Goal: Transaction & Acquisition: Purchase product/service

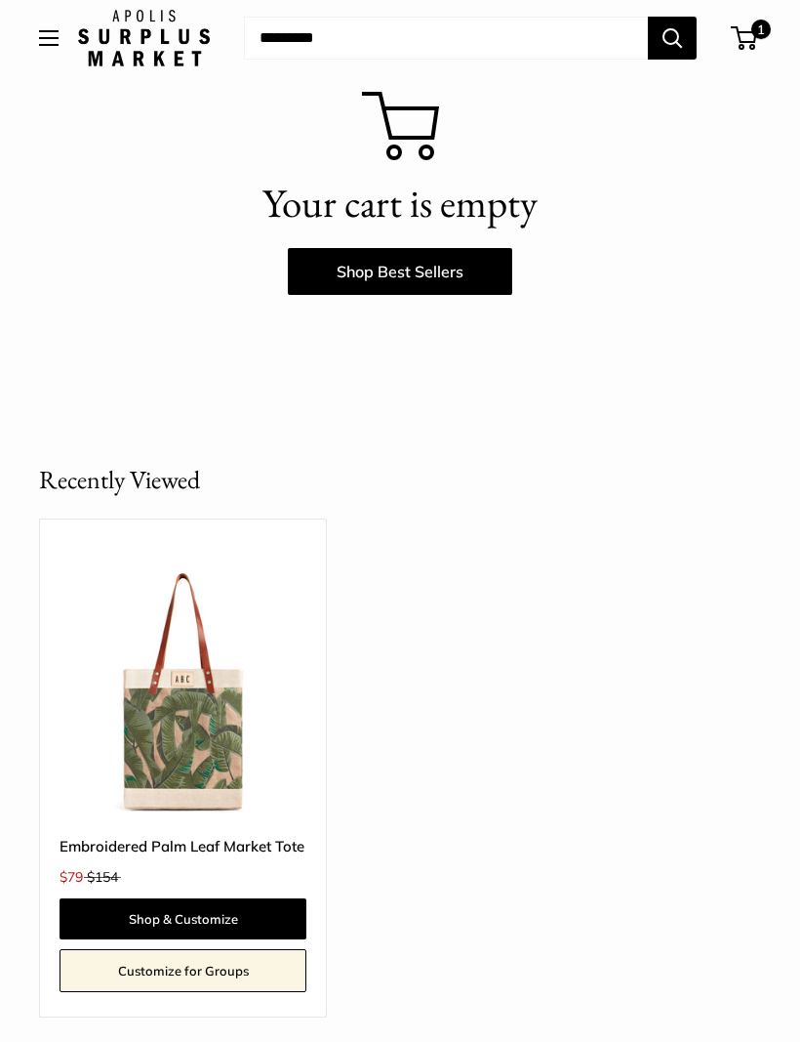
click at [257, 908] on link "Shop & Customize" at bounding box center [183, 918] width 247 height 41
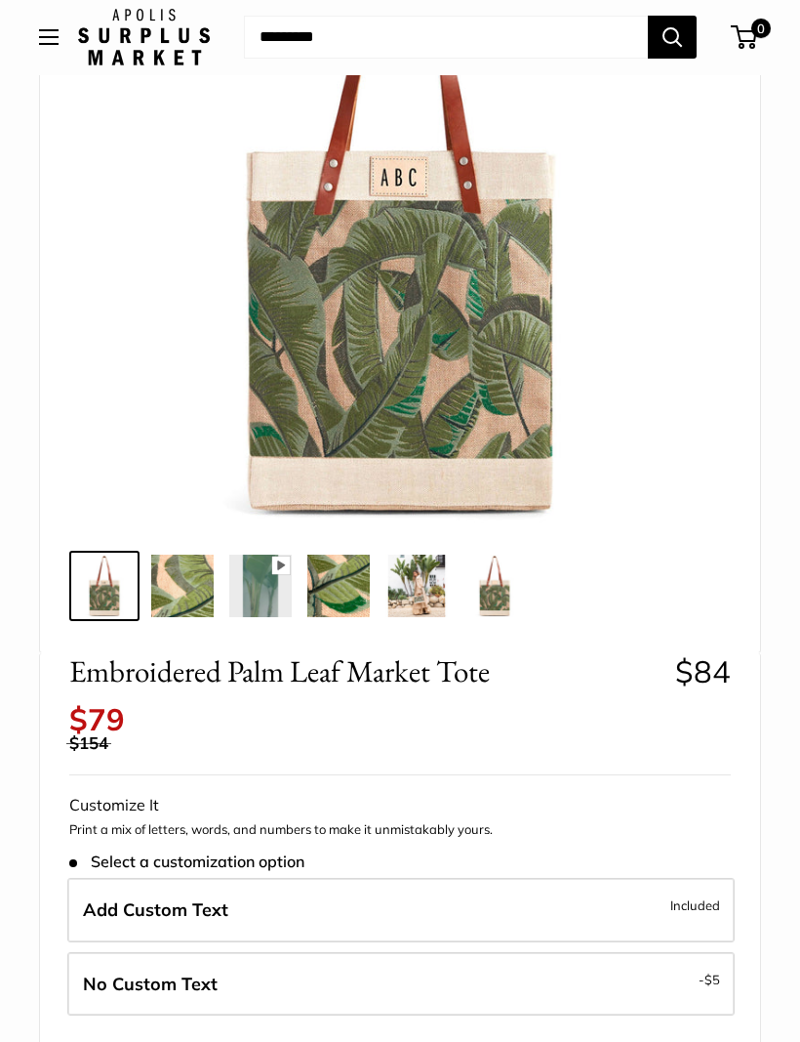
scroll to position [279, 0]
click at [572, 893] on label "Add Custom Text Included" at bounding box center [401, 910] width 668 height 64
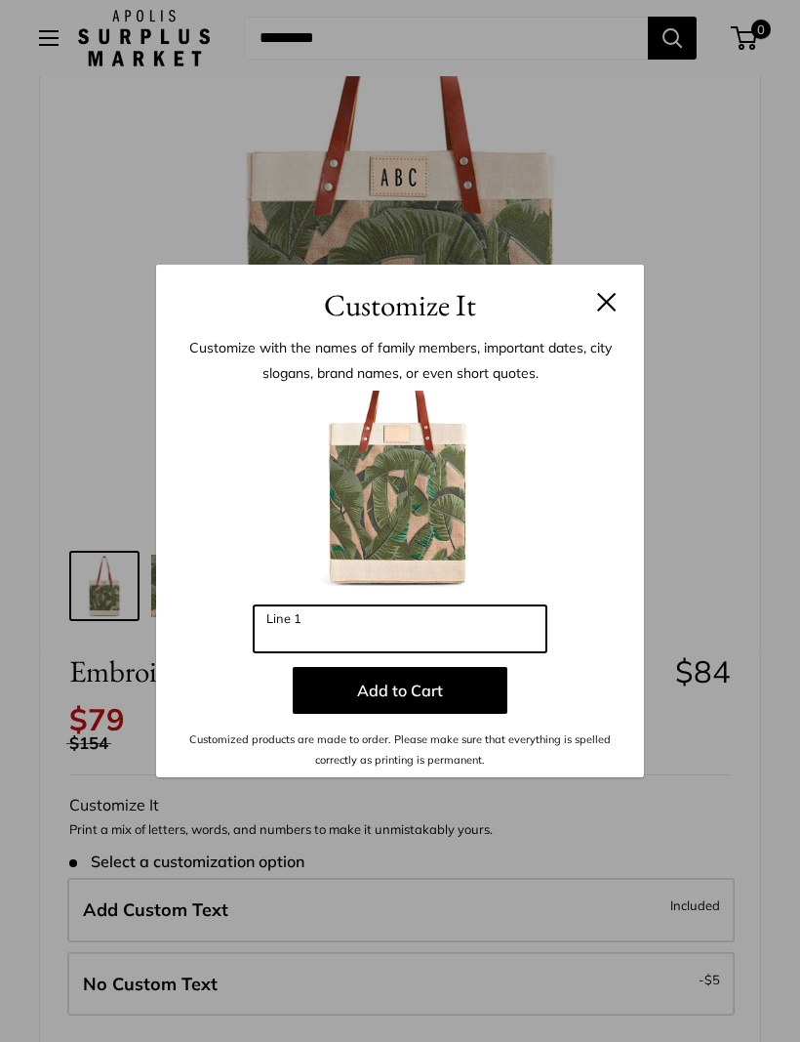
click at [402, 652] on input "Line 1" at bounding box center [400, 628] width 293 height 47
type input "***"
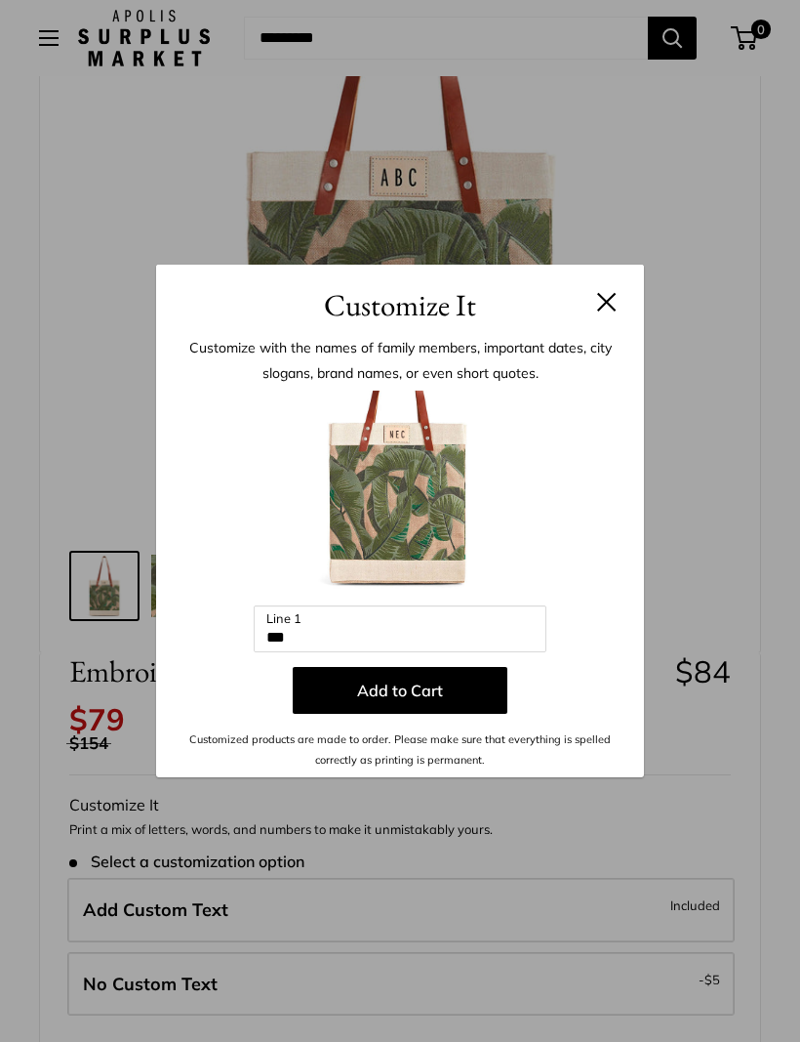
click at [469, 714] on button "Add to Cart" at bounding box center [400, 690] width 215 height 47
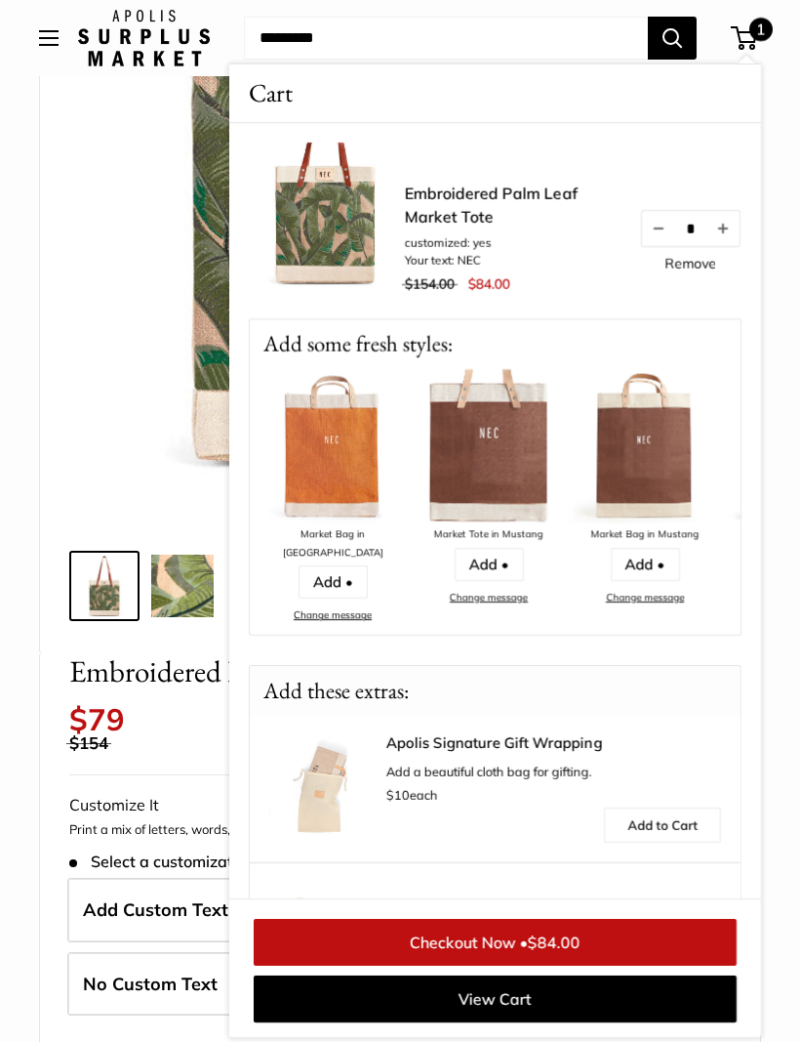
scroll to position [63, 0]
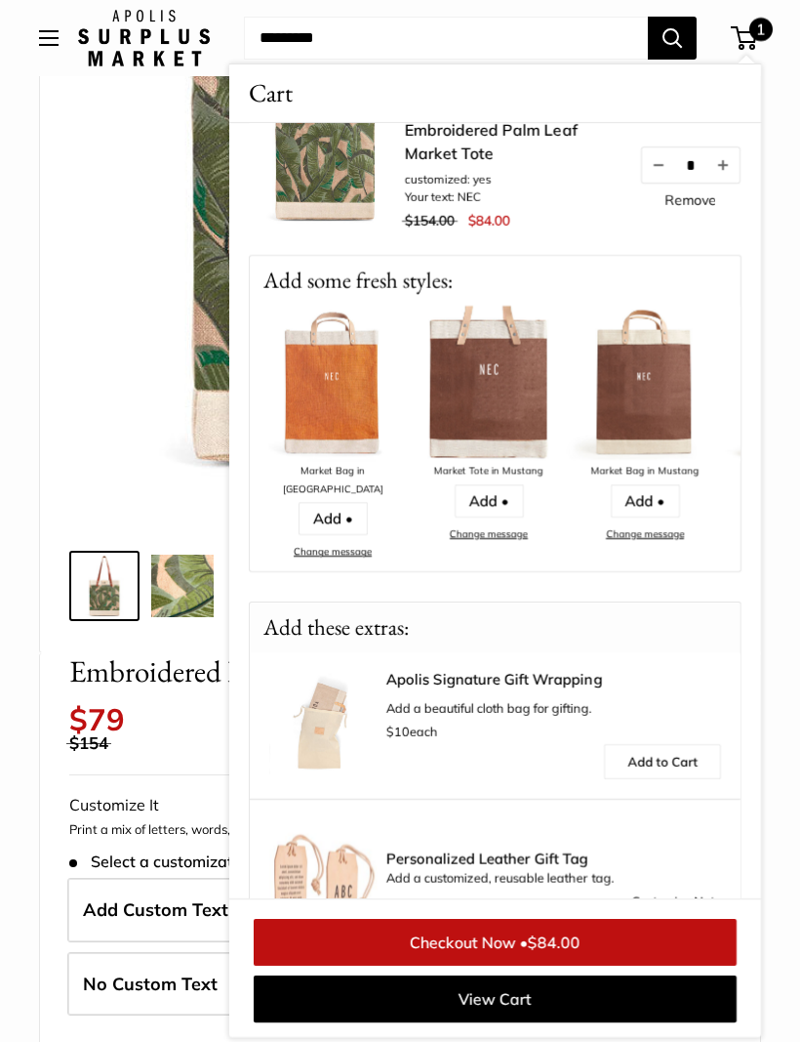
click at [632, 965] on link "Checkout Now • $84.00" at bounding box center [495, 942] width 483 height 47
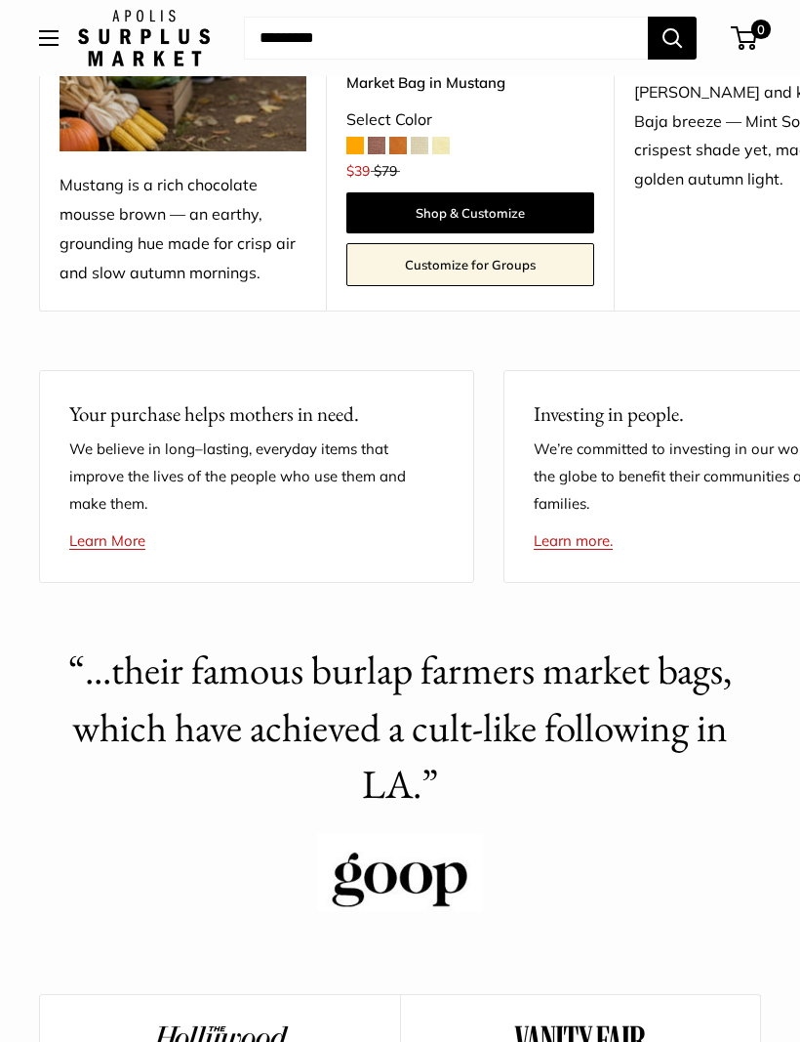
scroll to position [849, 0]
